Goal: Task Accomplishment & Management: Use online tool/utility

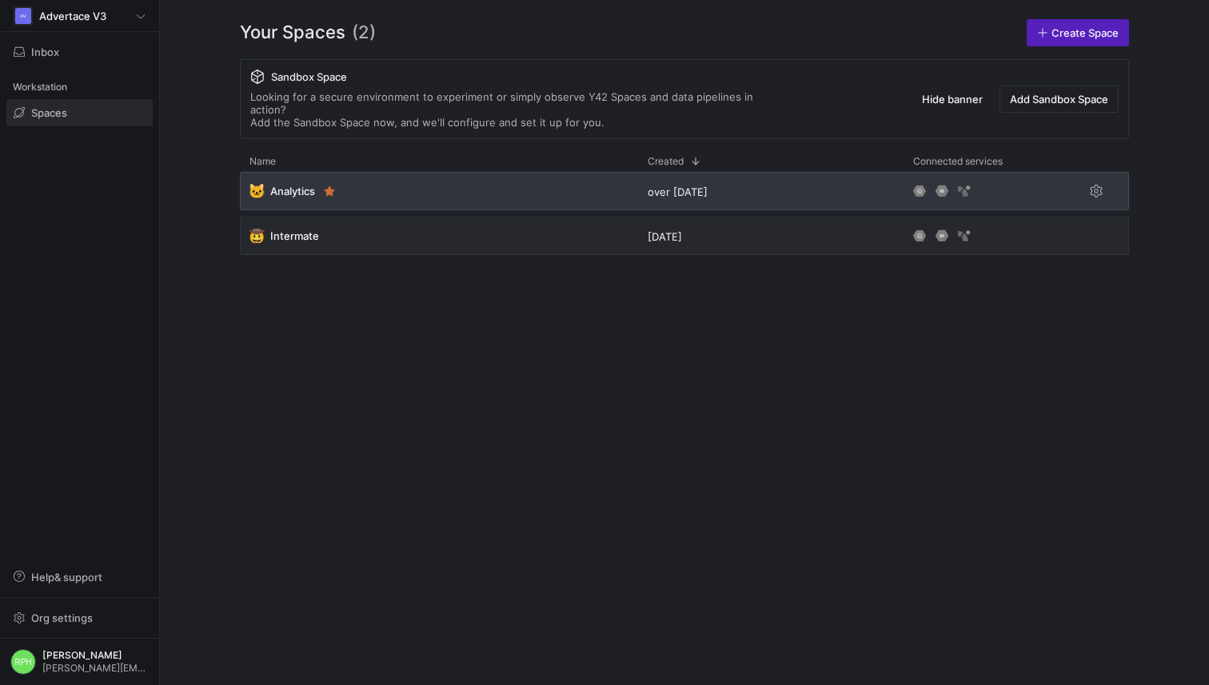
click at [277, 185] on span "Analytics" at bounding box center [292, 191] width 45 height 13
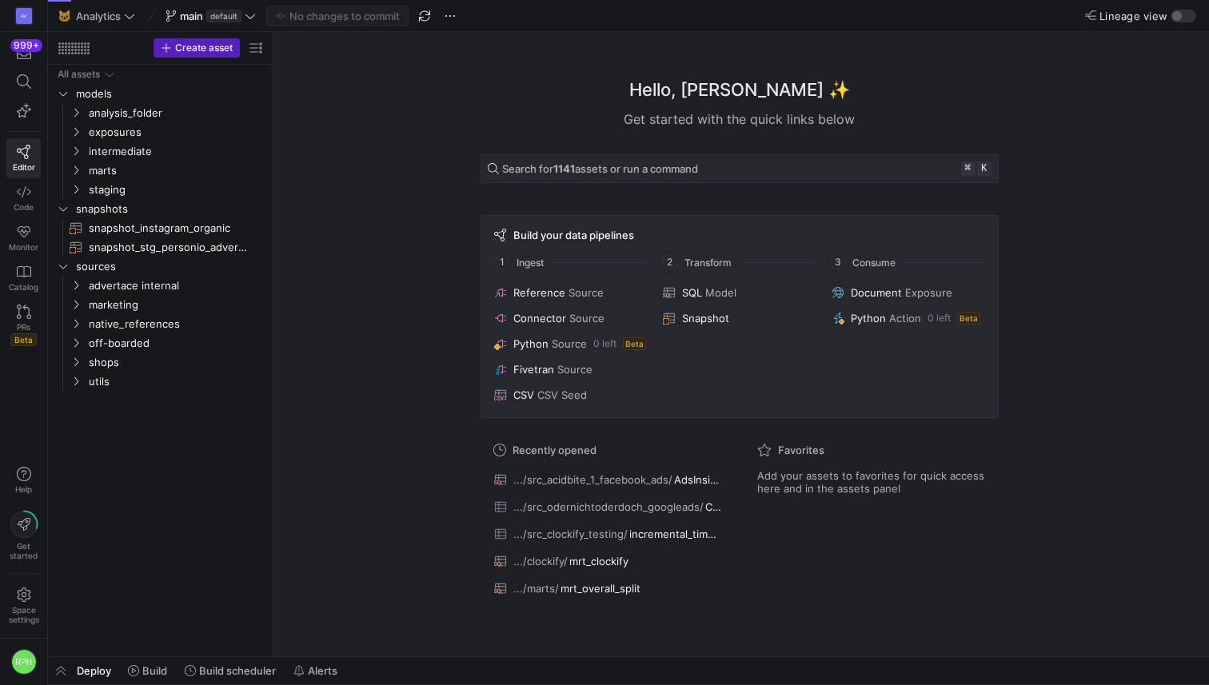
click at [221, 684] on y42-bottom-drawer-toolbar "Deploy Build Build scheduler Alerts" at bounding box center [628, 671] width 1161 height 28
click at [218, 671] on span "Build scheduler" at bounding box center [237, 670] width 77 height 13
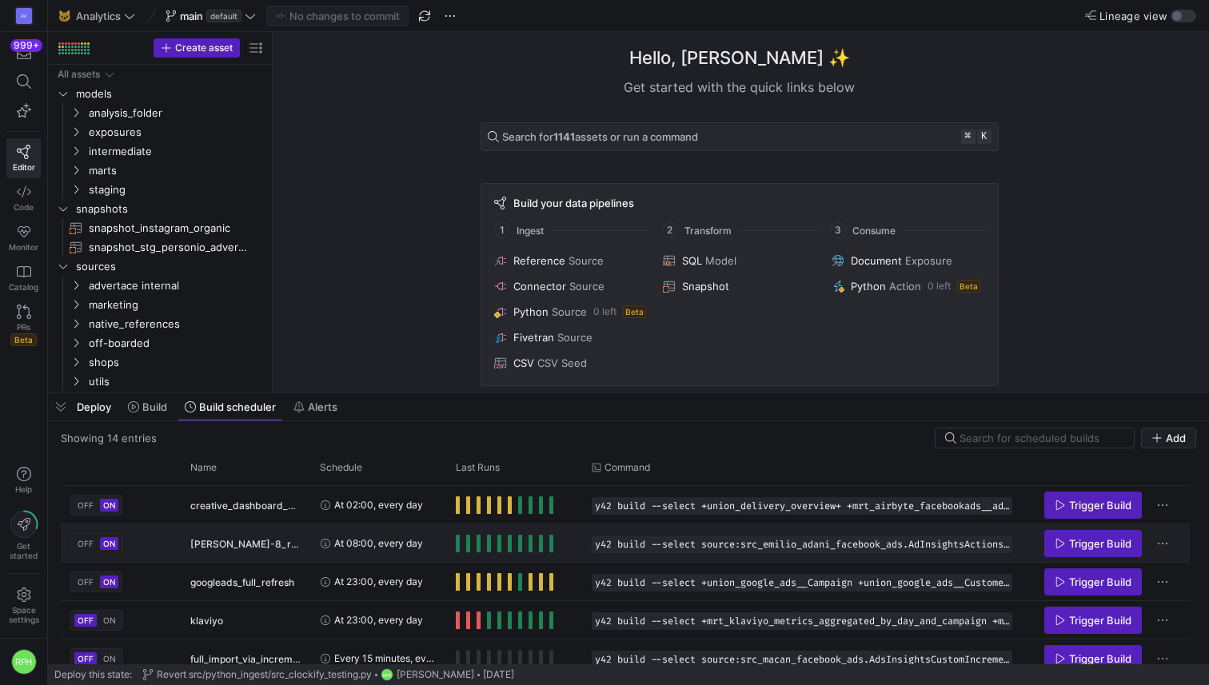
scroll to position [74, 0]
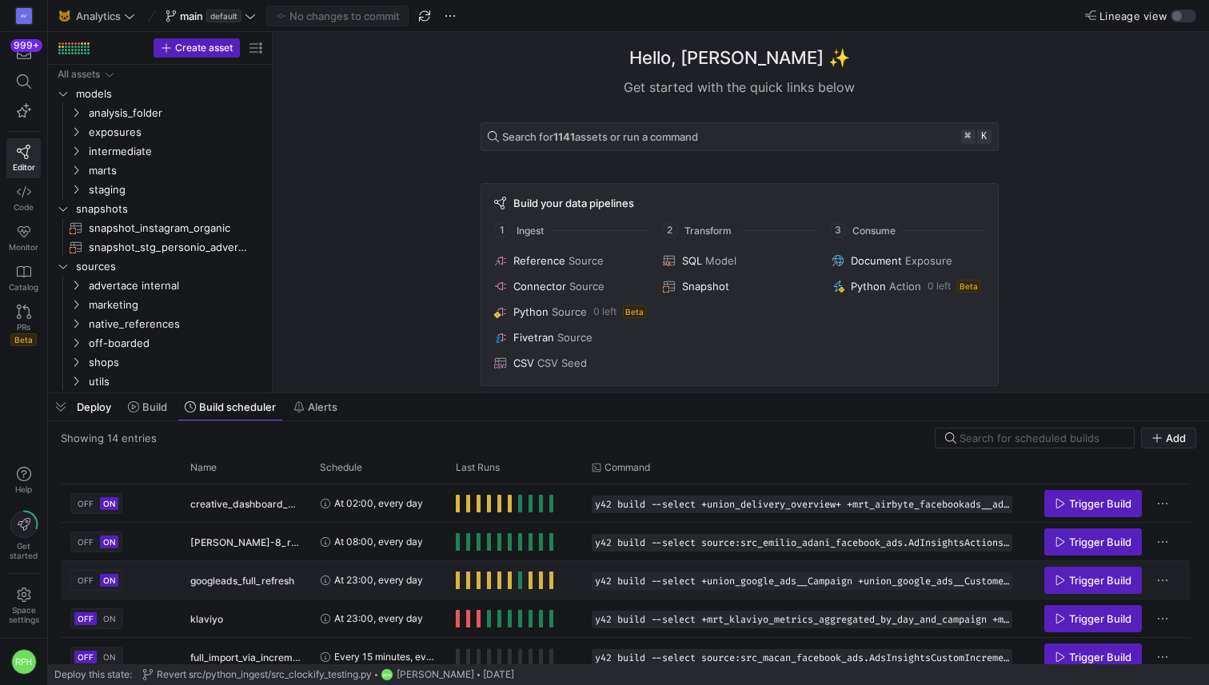
click at [459, 577] on span "Press SPACE to select this row." at bounding box center [458, 581] width 4 height 18
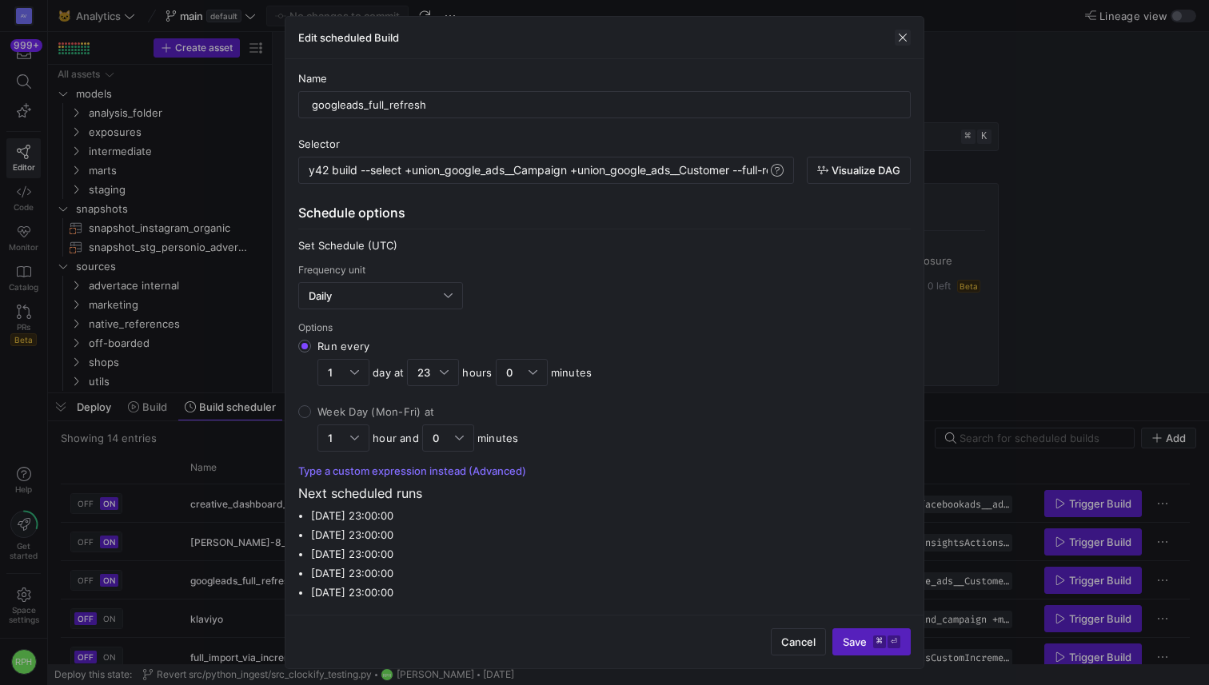
click at [899, 38] on span "button" at bounding box center [902, 38] width 16 height 16
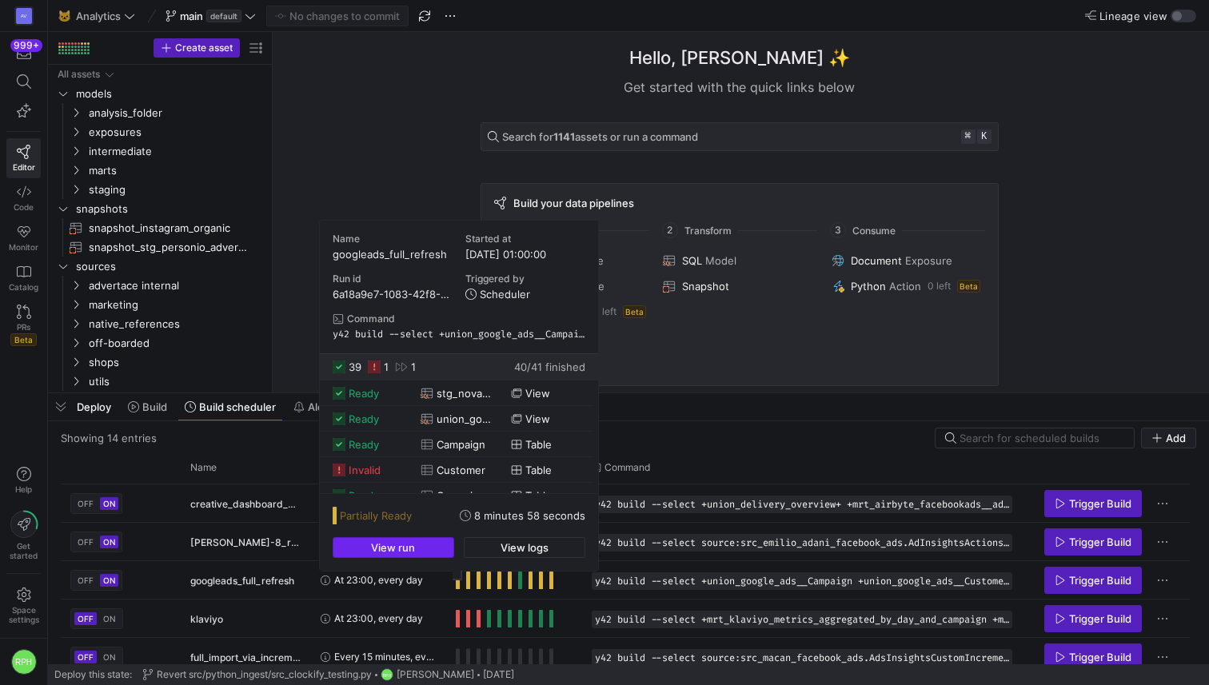
click at [434, 544] on span "button" at bounding box center [393, 547] width 120 height 19
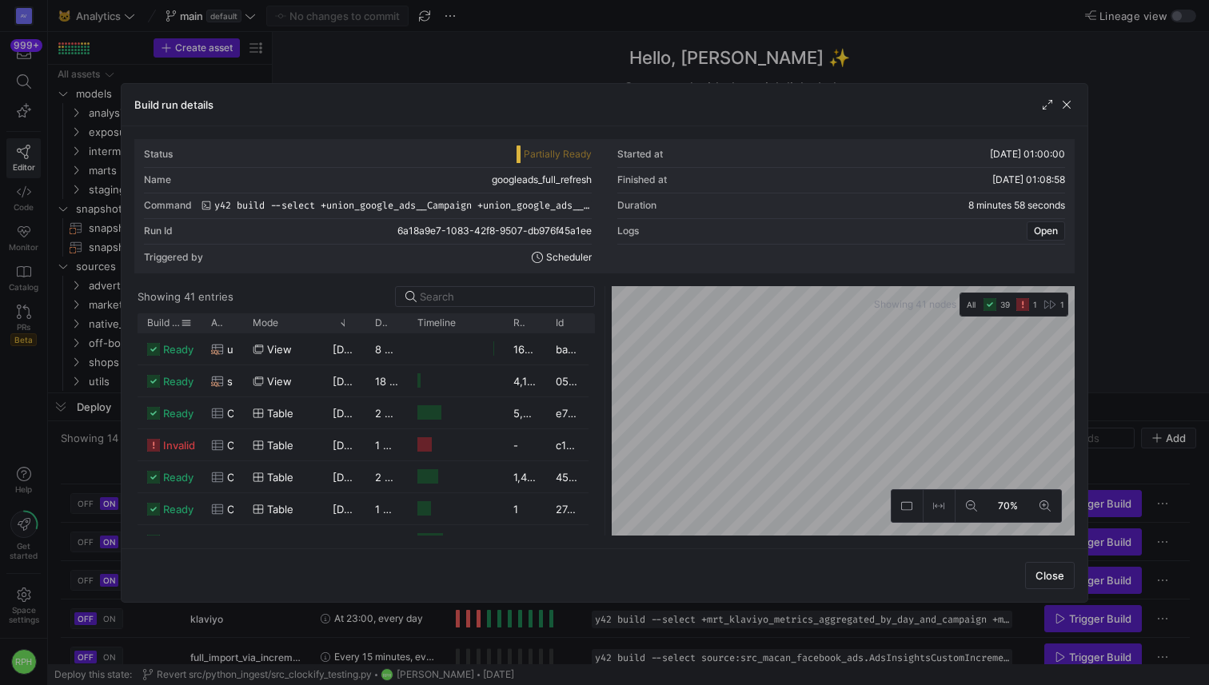
click at [176, 323] on span "Build status" at bounding box center [164, 322] width 34 height 11
drag, startPoint x: 242, startPoint y: 325, endPoint x: 481, endPoint y: 335, distance: 239.2
click at [481, 335] on div "Build status 1 Asset Mode" at bounding box center [365, 424] width 456 height 222
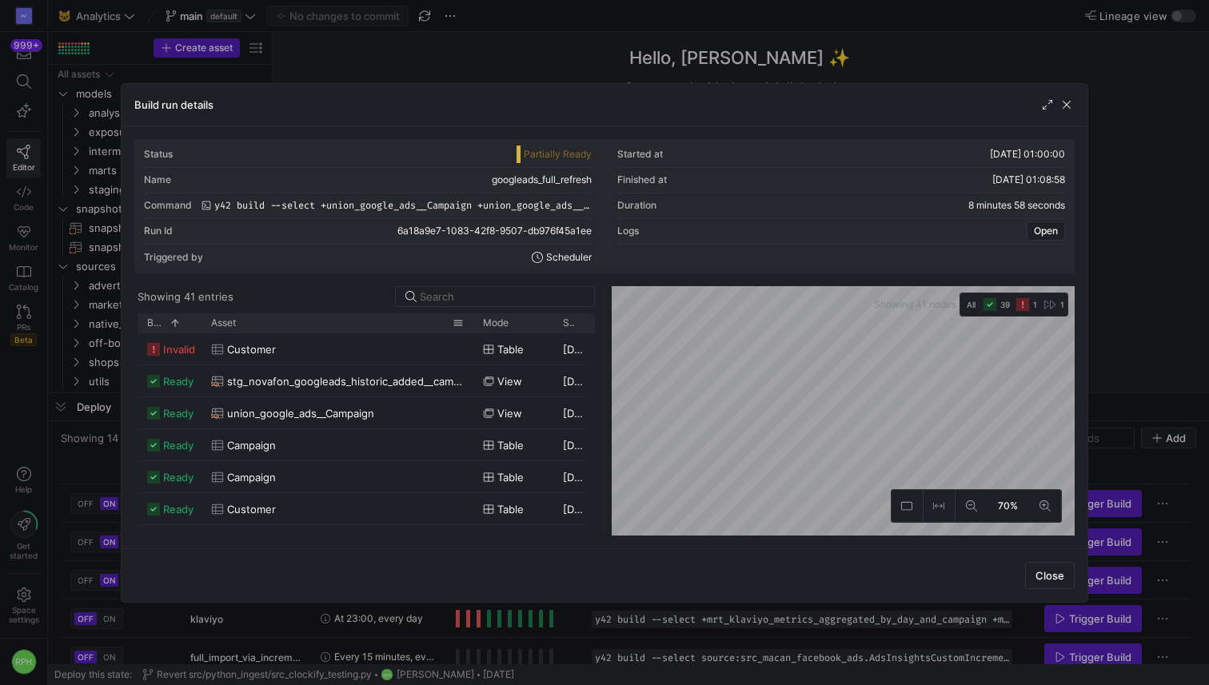
drag, startPoint x: 241, startPoint y: 320, endPoint x: 478, endPoint y: 326, distance: 236.7
click at [476, 326] on div at bounding box center [473, 322] width 6 height 19
click at [1066, 106] on span "button" at bounding box center [1066, 105] width 16 height 16
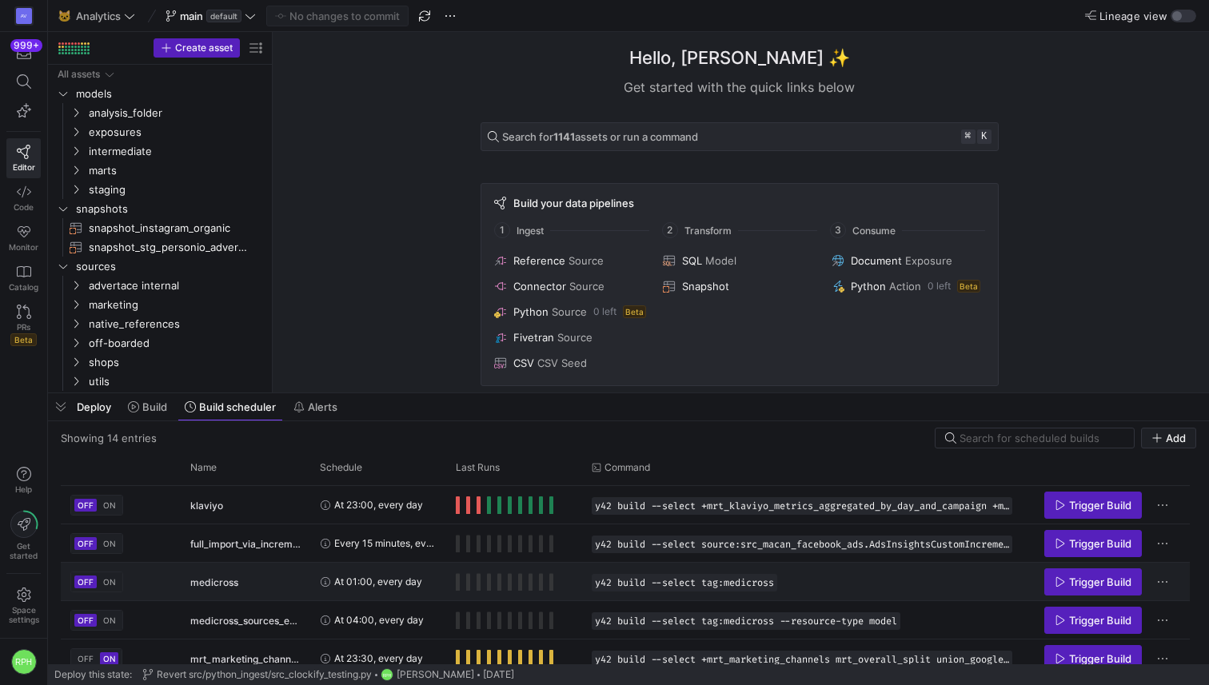
scroll to position [0, 0]
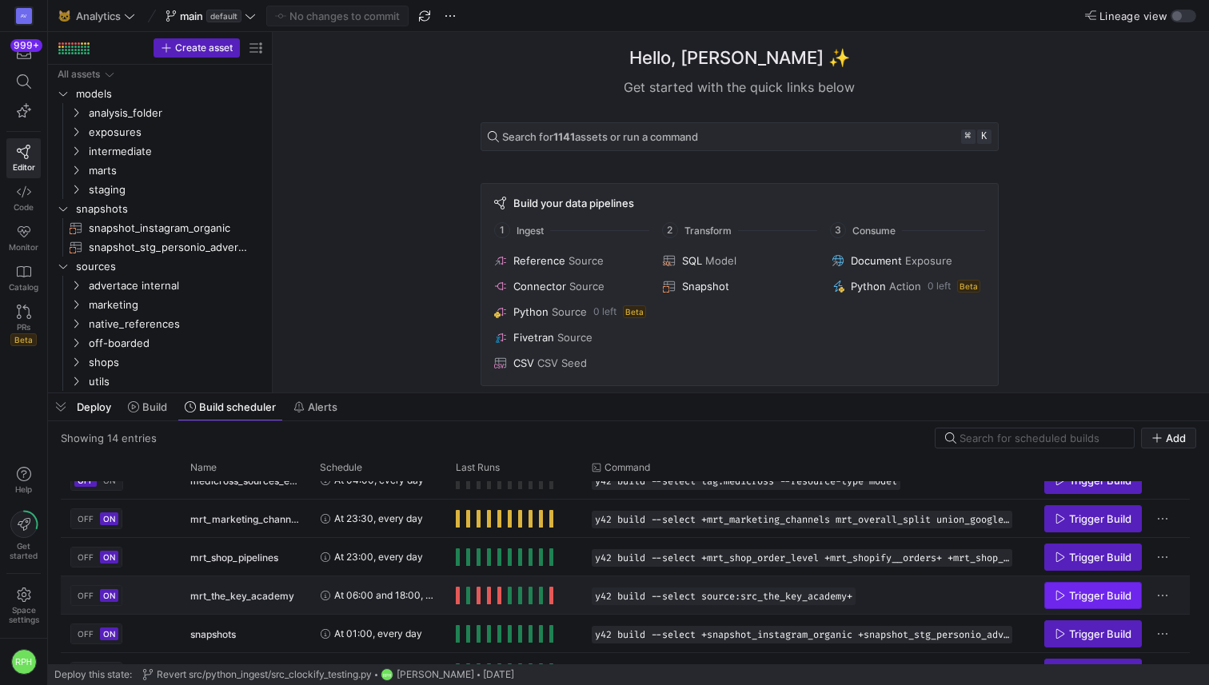
click at [1069, 592] on span "Trigger Build" at bounding box center [1100, 595] width 62 height 13
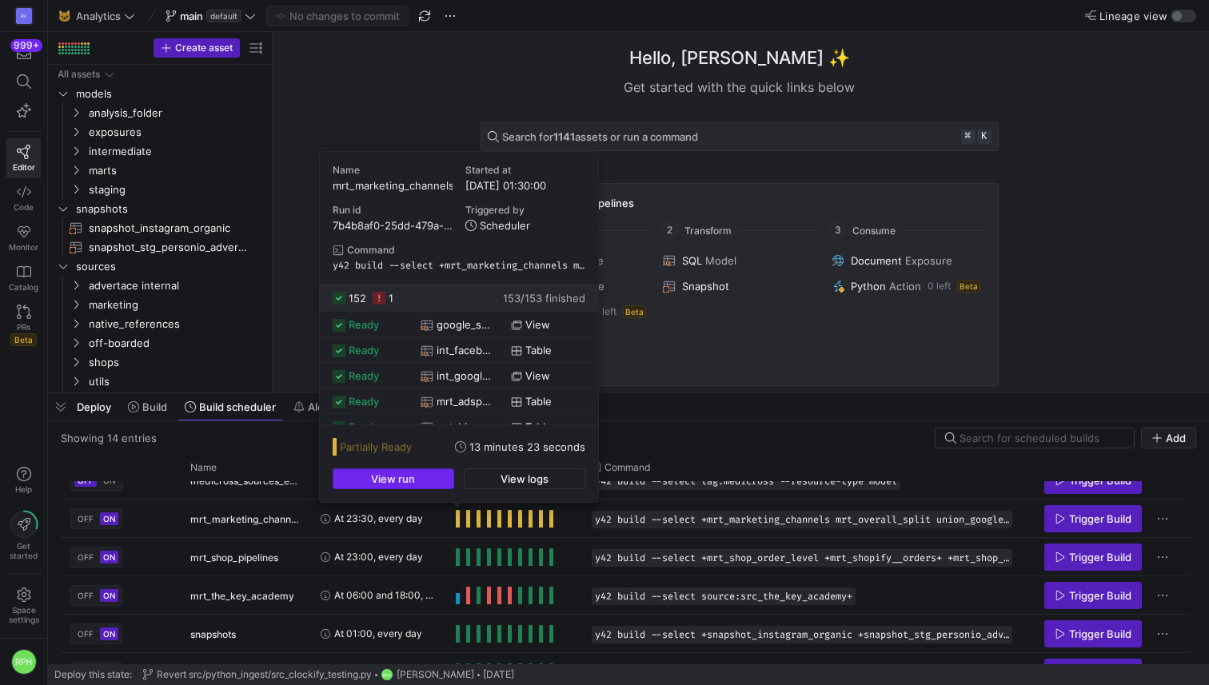
click at [432, 475] on span "button" at bounding box center [393, 478] width 120 height 19
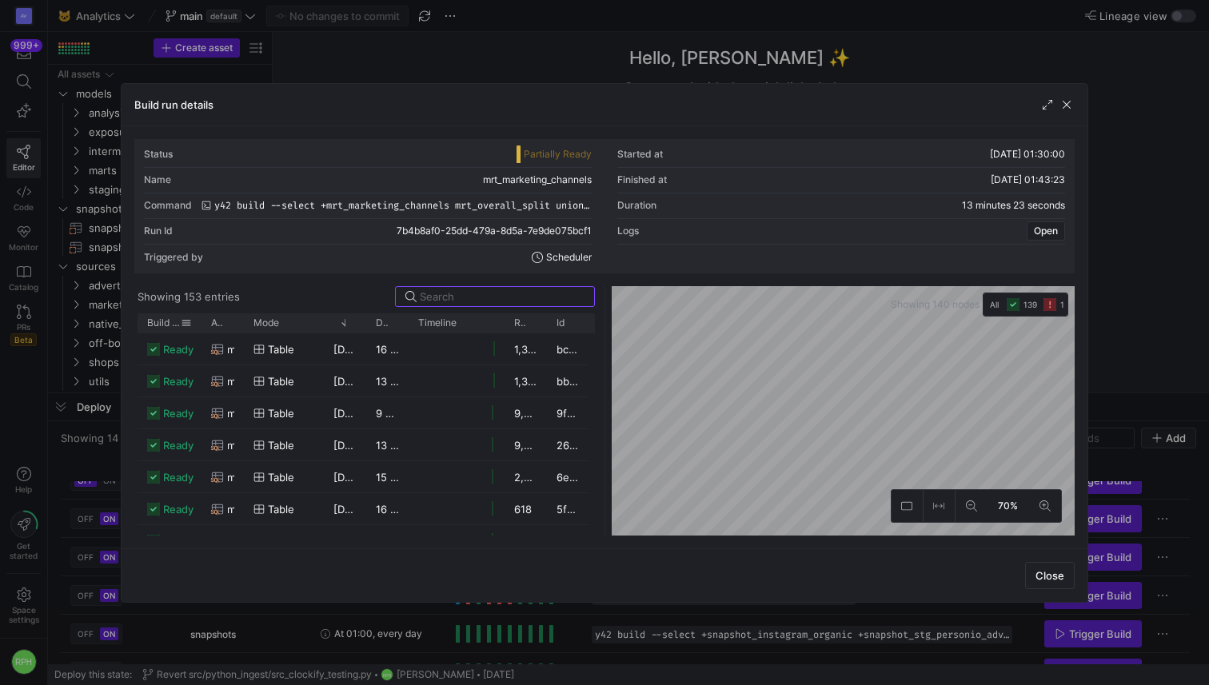
click at [161, 319] on span "Build status" at bounding box center [164, 322] width 34 height 11
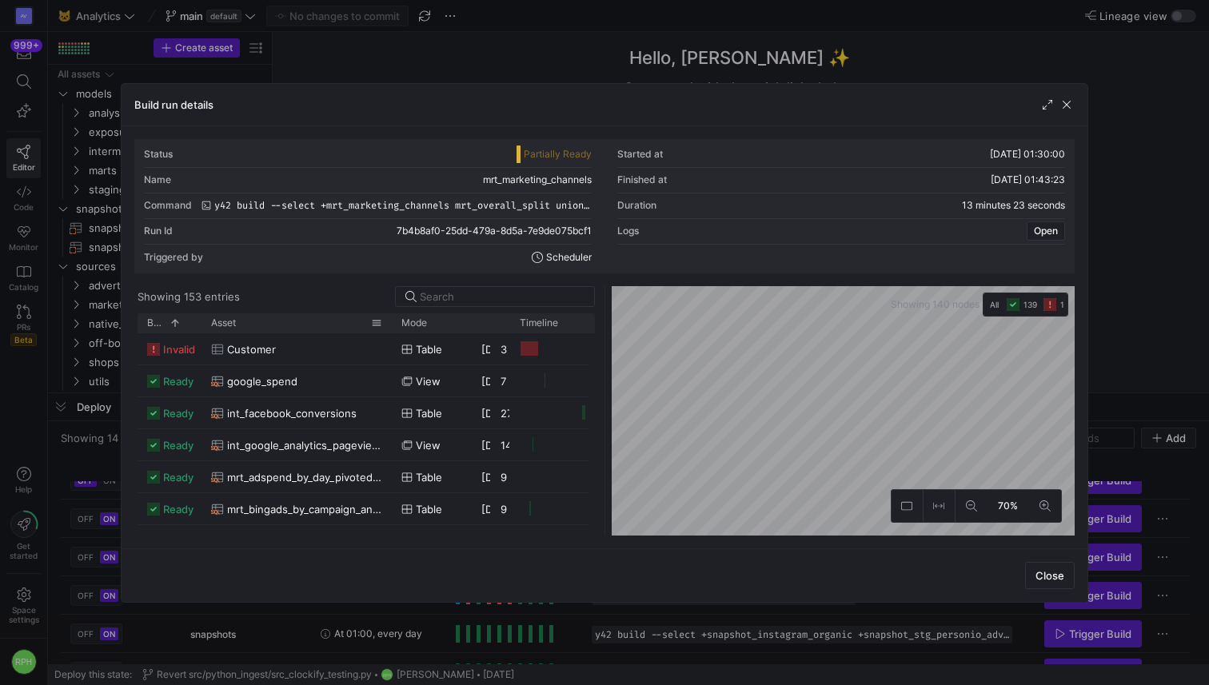
drag, startPoint x: 242, startPoint y: 319, endPoint x: 389, endPoint y: 321, distance: 147.1
click at [390, 321] on div at bounding box center [391, 322] width 6 height 19
click at [1068, 102] on span "button" at bounding box center [1066, 105] width 16 height 16
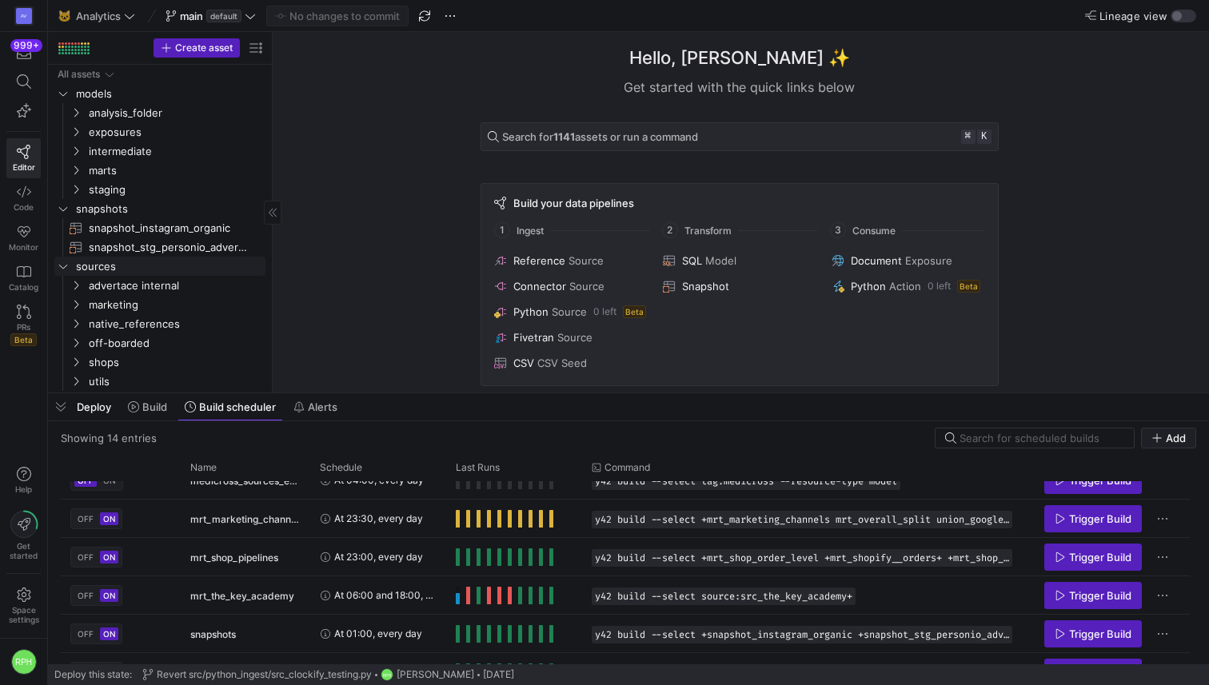
scroll to position [5, 0]
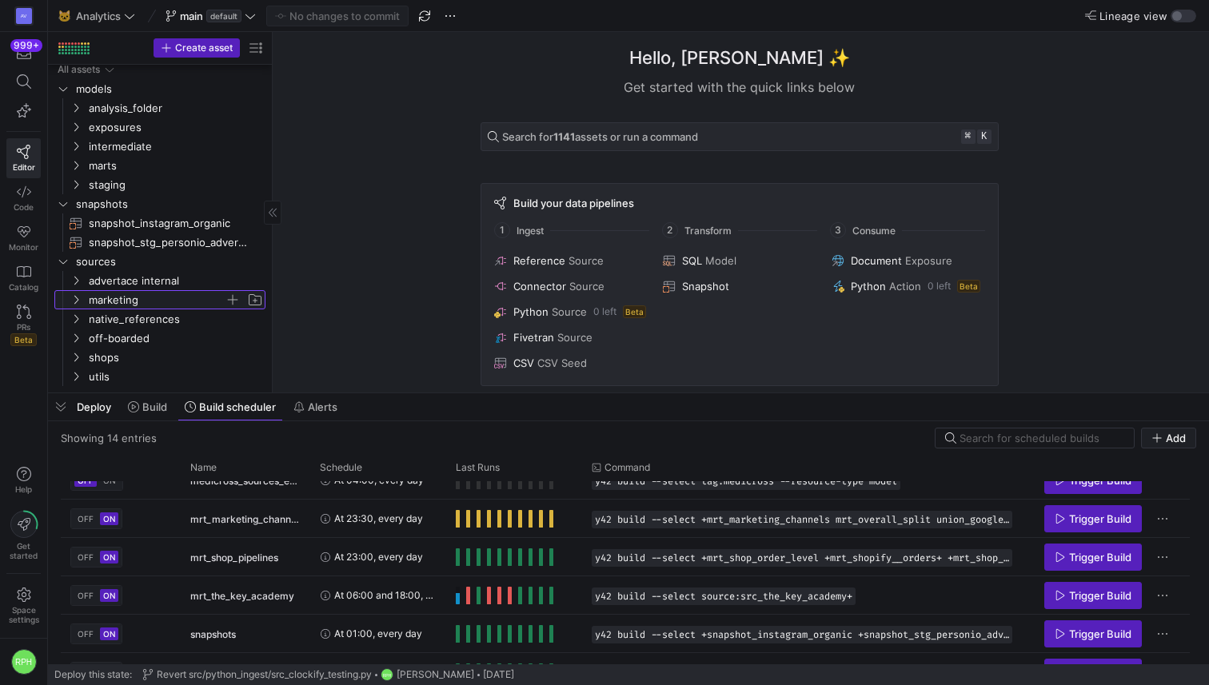
click at [123, 293] on span "marketing" at bounding box center [157, 300] width 136 height 18
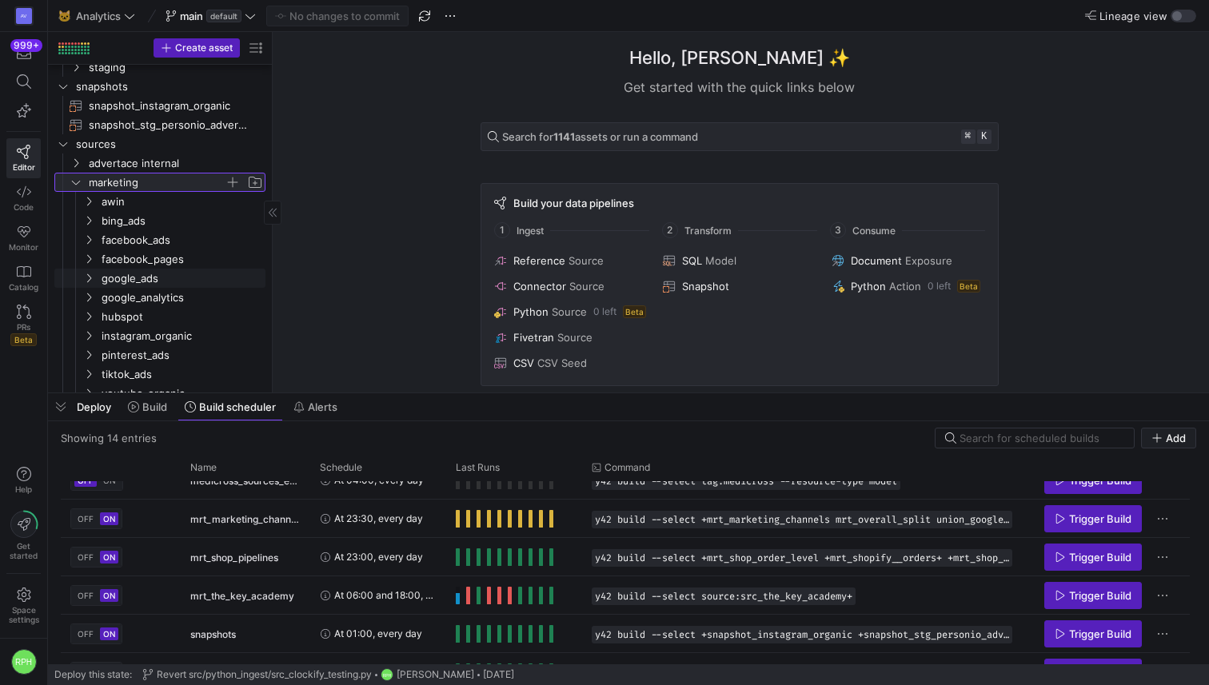
scroll to position [147, 0]
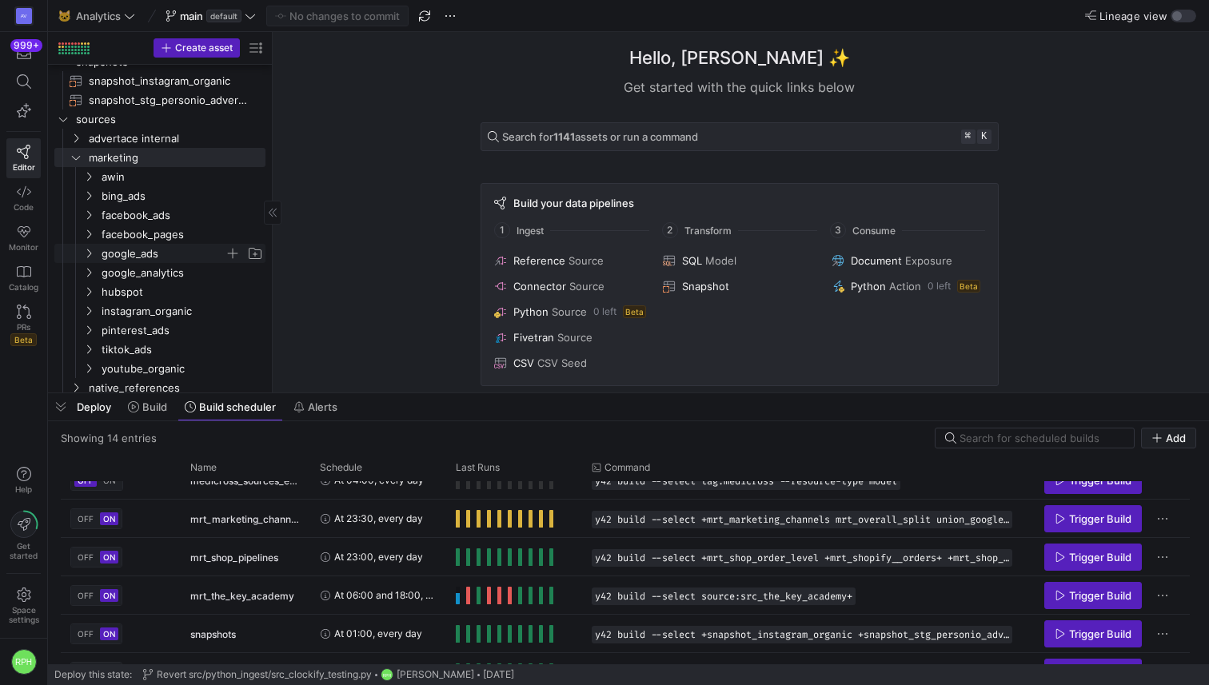
click at [123, 257] on span "google_ads" at bounding box center [163, 254] width 123 height 18
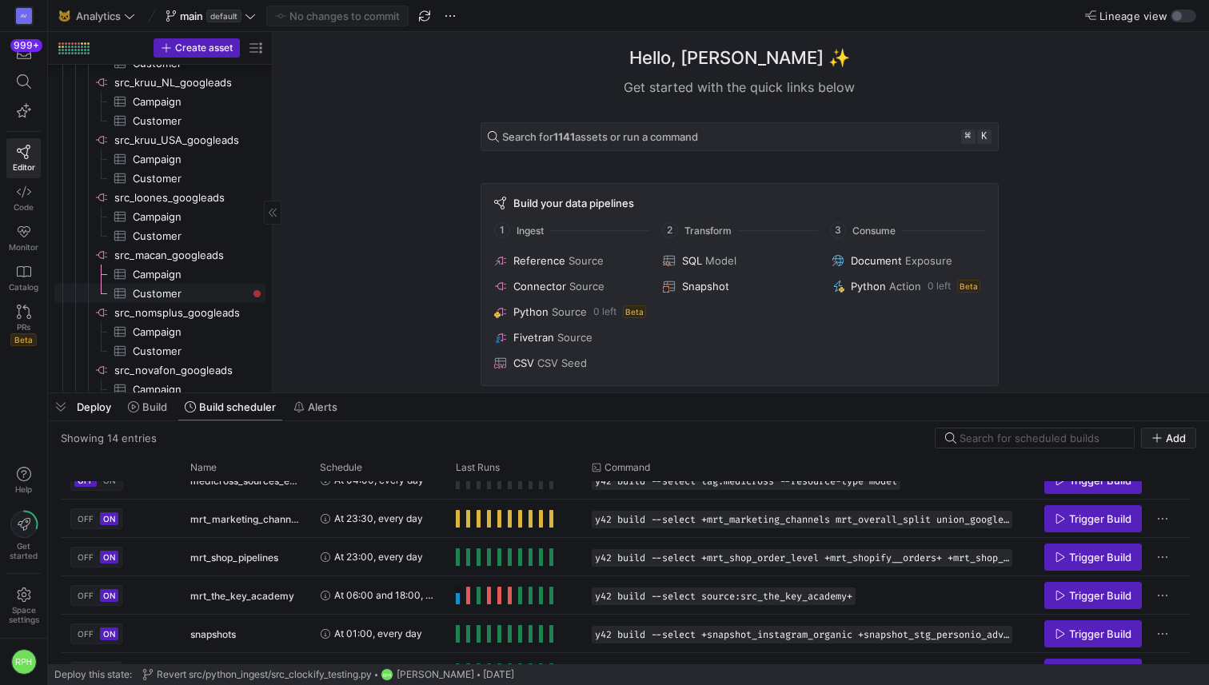
click at [151, 289] on span "Customer​​​​​​​​​" at bounding box center [190, 294] width 114 height 18
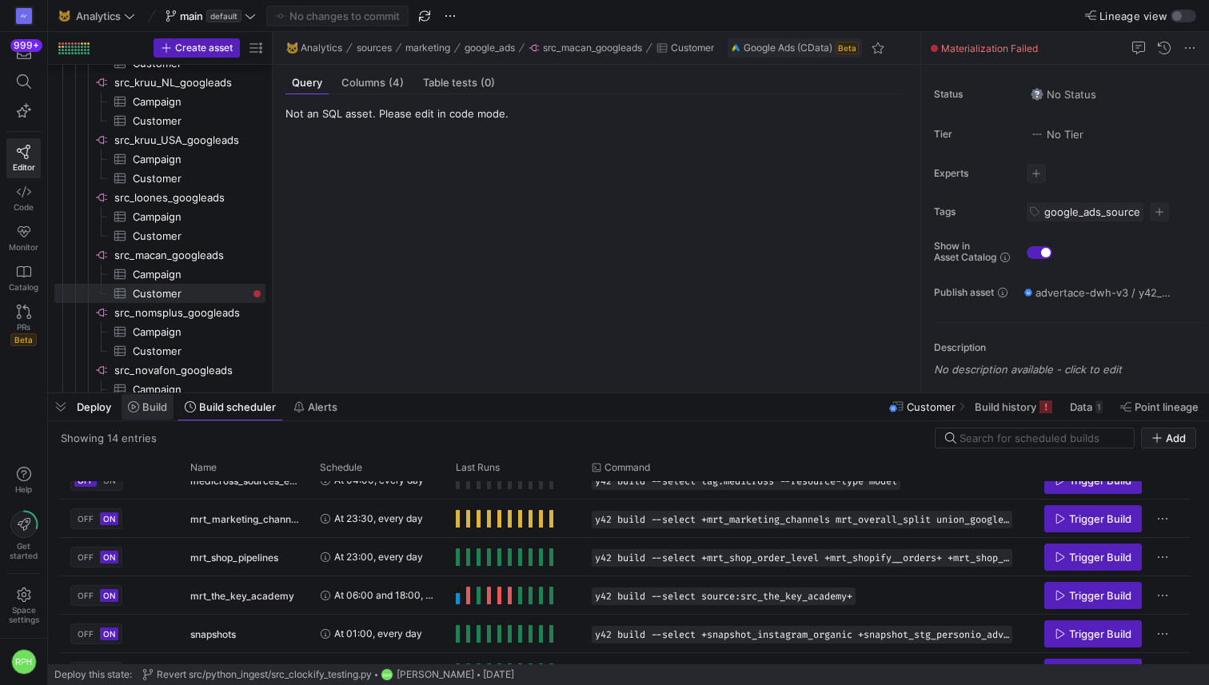
click at [155, 412] on span "Build" at bounding box center [154, 406] width 25 height 13
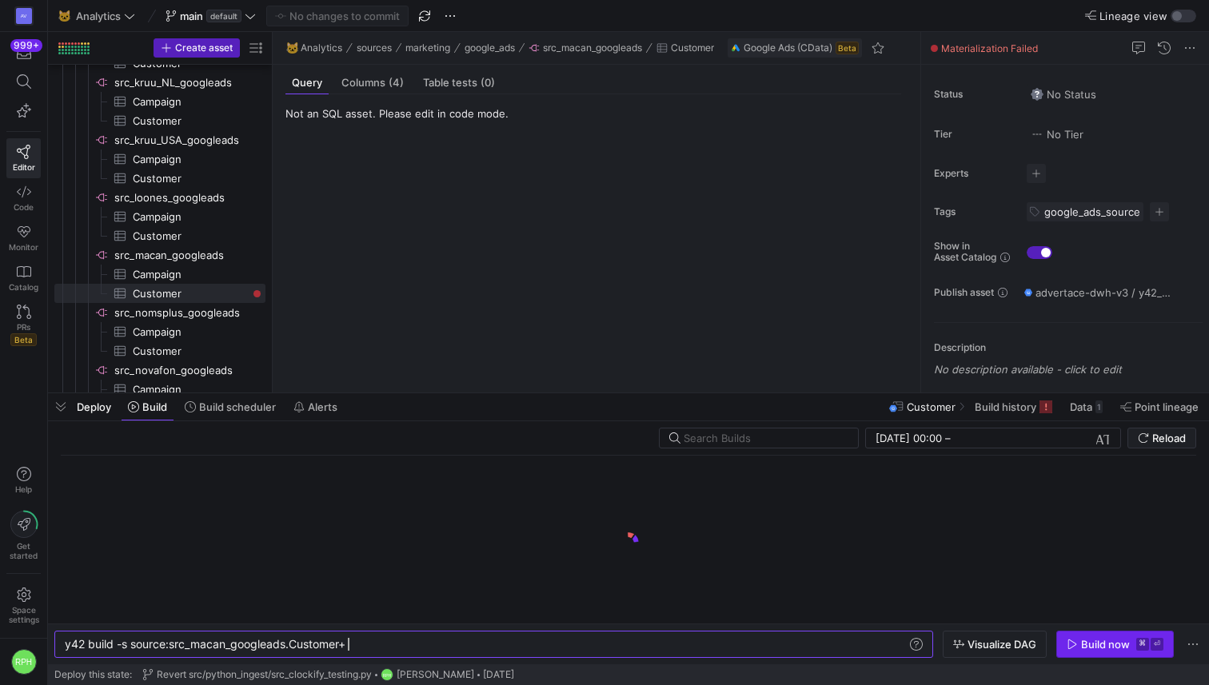
type textarea "y42 build -s source:src_macan_googleads.Customer+"
click at [1076, 644] on icon "button" at bounding box center [1071, 644] width 11 height 11
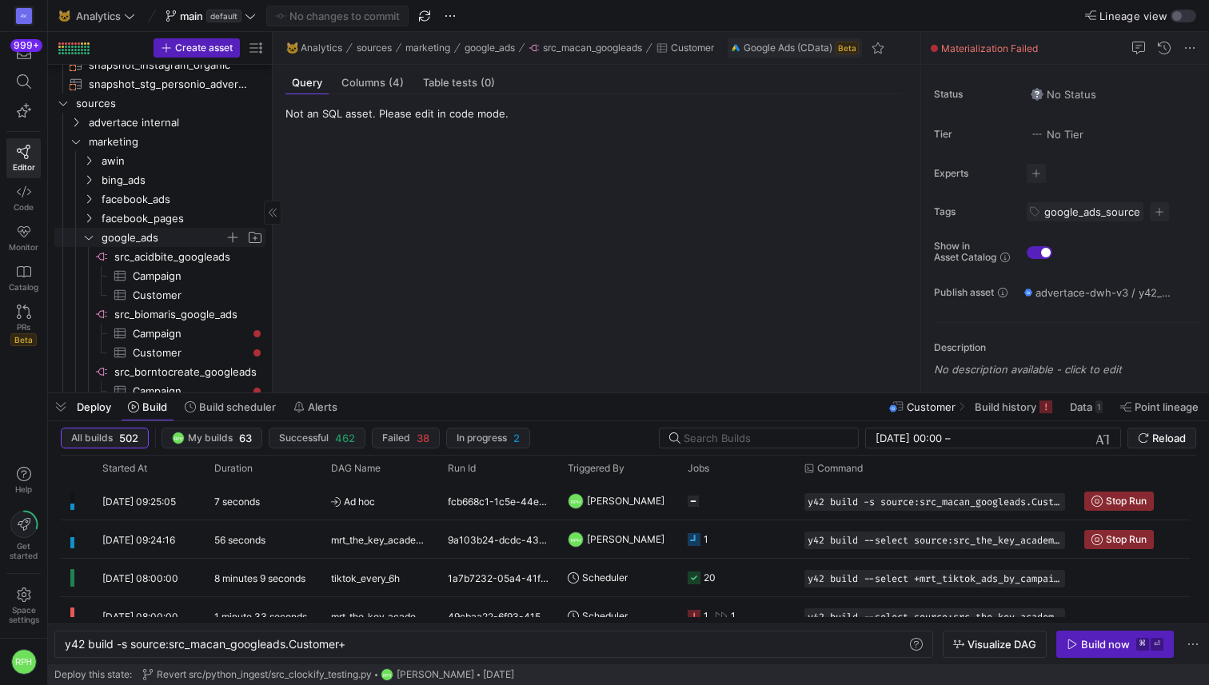
click at [93, 237] on icon "Press SPACE to select this row." at bounding box center [88, 238] width 11 height 10
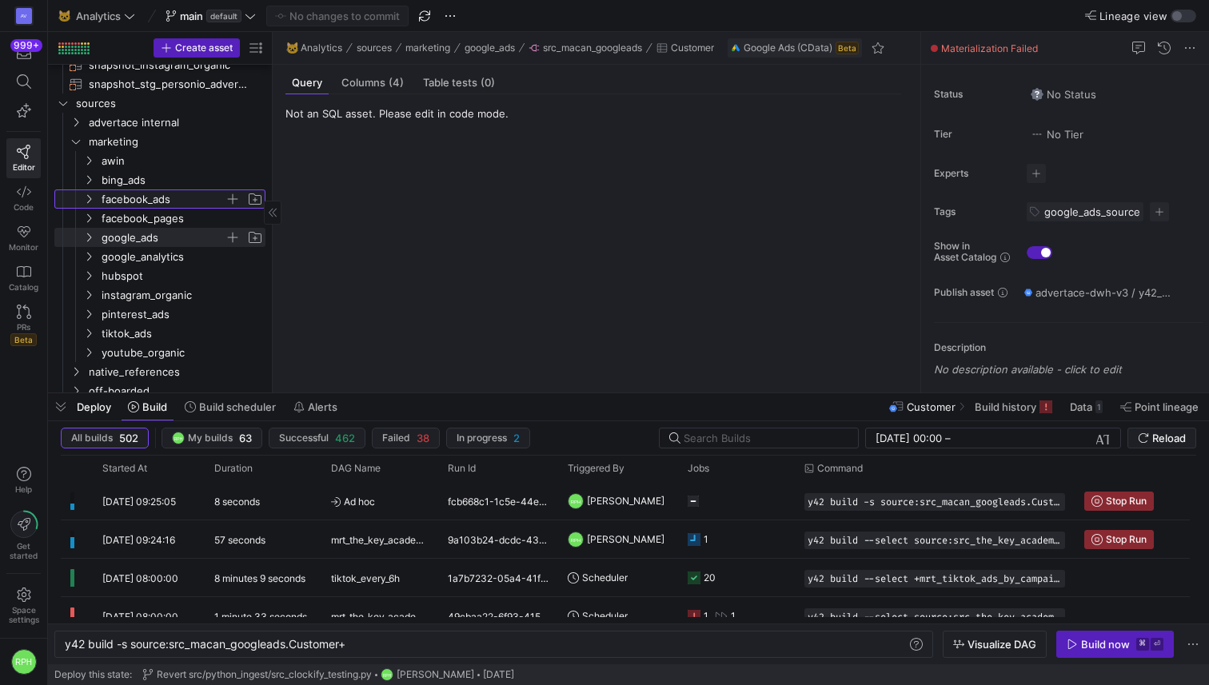
click at [118, 200] on span "facebook_ads" at bounding box center [163, 199] width 123 height 18
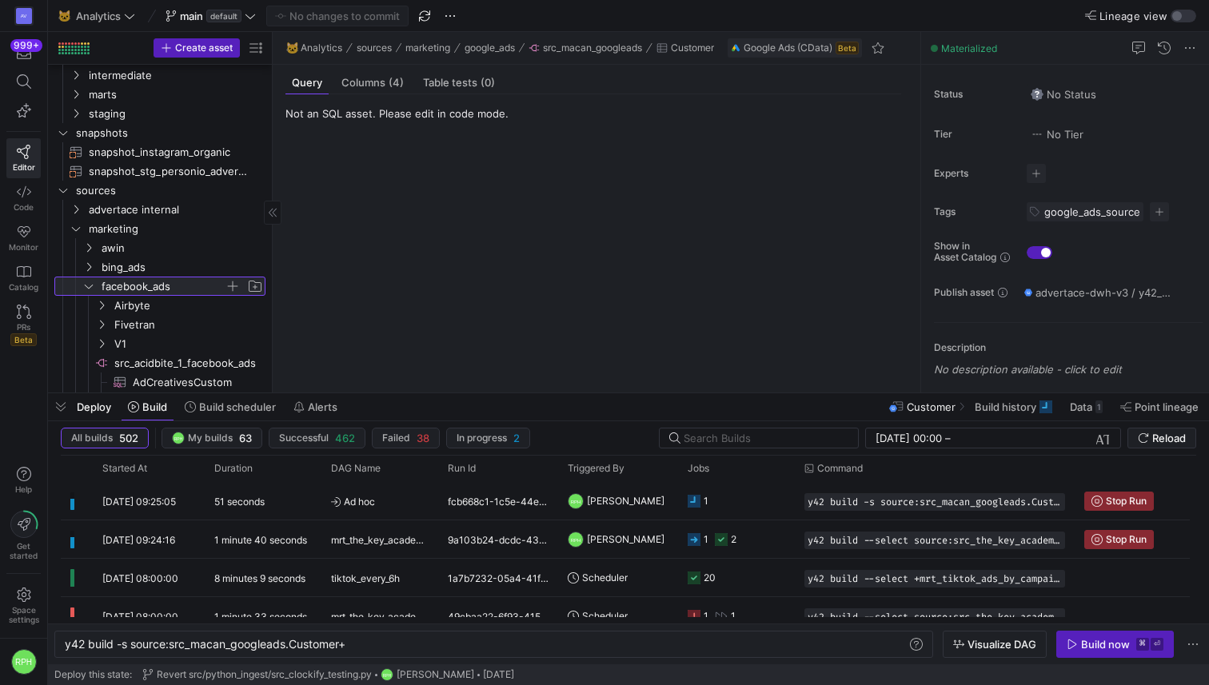
click at [86, 287] on icon at bounding box center [88, 286] width 11 height 10
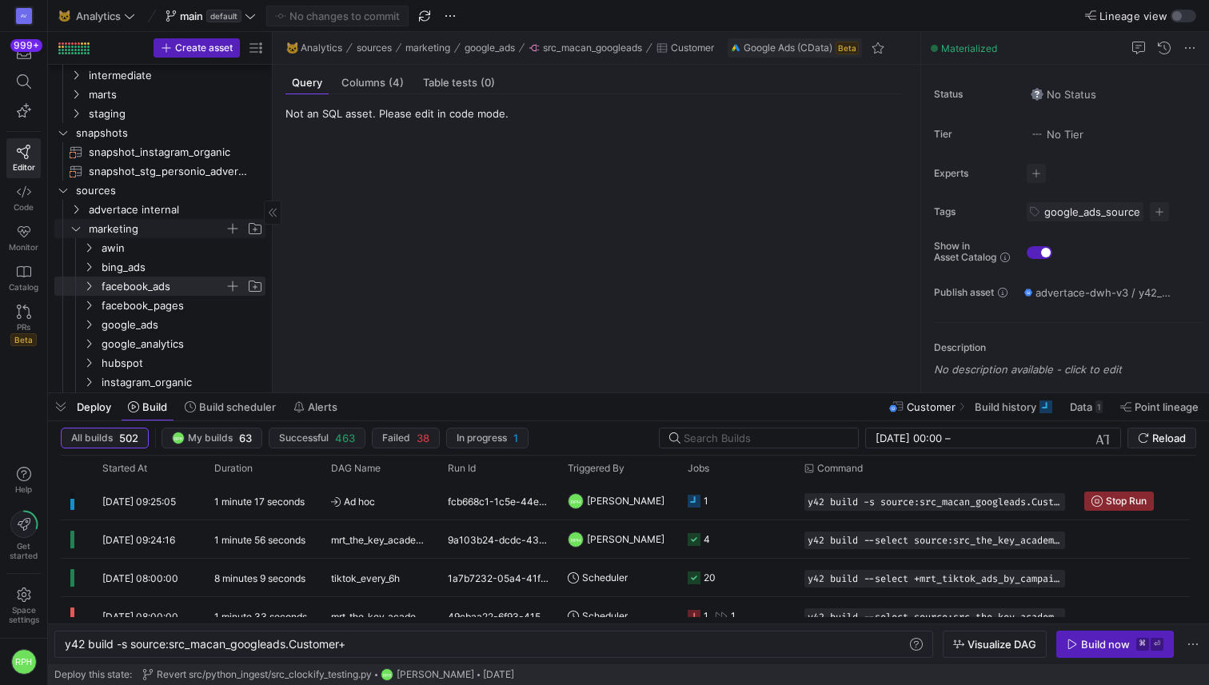
click at [72, 227] on icon "Press SPACE to select this row." at bounding box center [76, 229] width 8 height 4
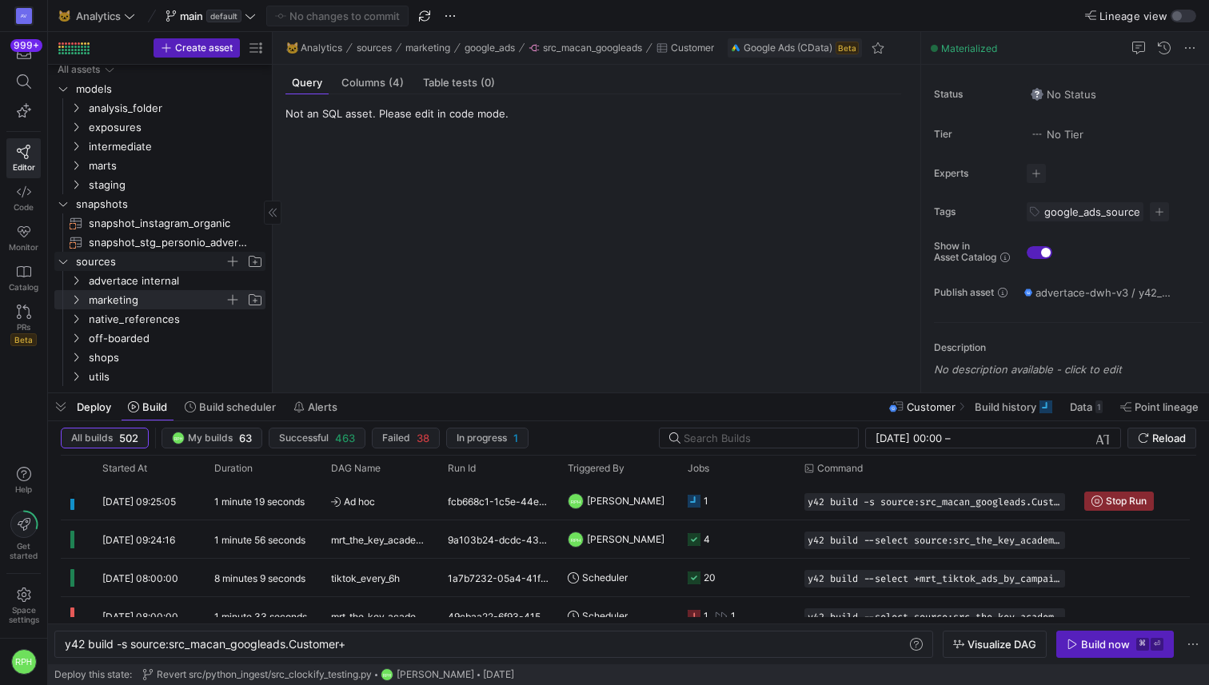
click at [61, 261] on icon "Press SPACE to select this row." at bounding box center [63, 262] width 11 height 10
